Goal: Information Seeking & Learning: Compare options

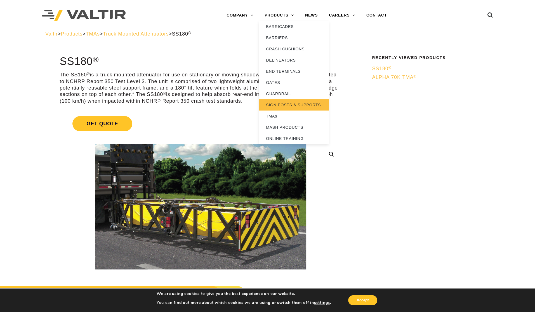
click at [290, 105] on link "SIGN POSTS & SUPPORTS" at bounding box center [294, 104] width 70 height 11
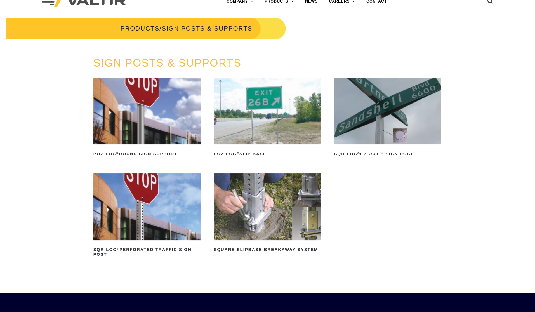
scroll to position [46, 0]
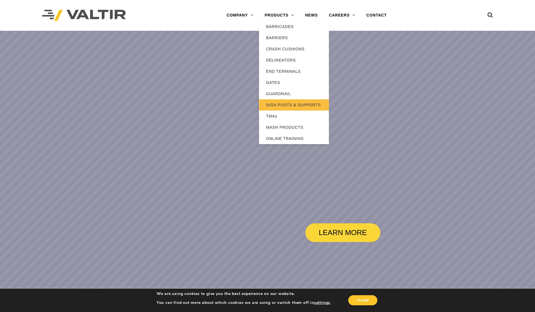
click at [292, 105] on link "SIGN POSTS & SUPPORTS" at bounding box center [294, 104] width 70 height 11
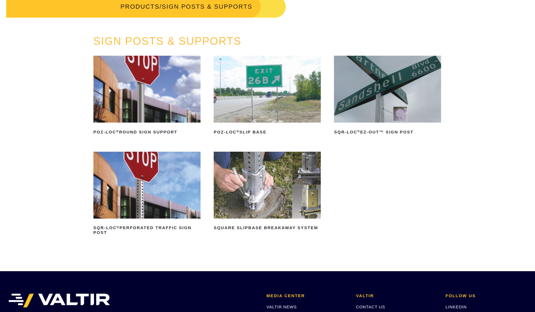
scroll to position [46, 0]
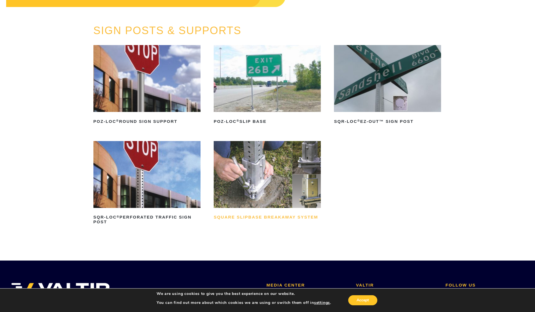
click at [278, 215] on h2 "Square Slipbase Breakaway System" at bounding box center [267, 217] width 107 height 9
click at [252, 113] on link "POZ-LOC ® Slip Base" at bounding box center [267, 85] width 107 height 81
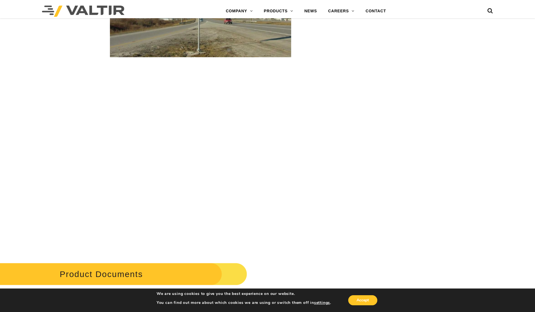
scroll to position [1165, 0]
